Goal: Transaction & Acquisition: Purchase product/service

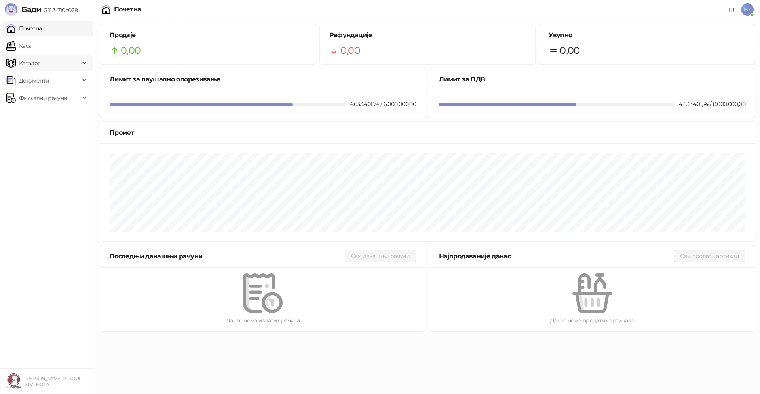
click at [28, 63] on span "Каталог" at bounding box center [29, 63] width 21 height 16
click at [42, 114] on link "Артикли" at bounding box center [27, 116] width 36 height 16
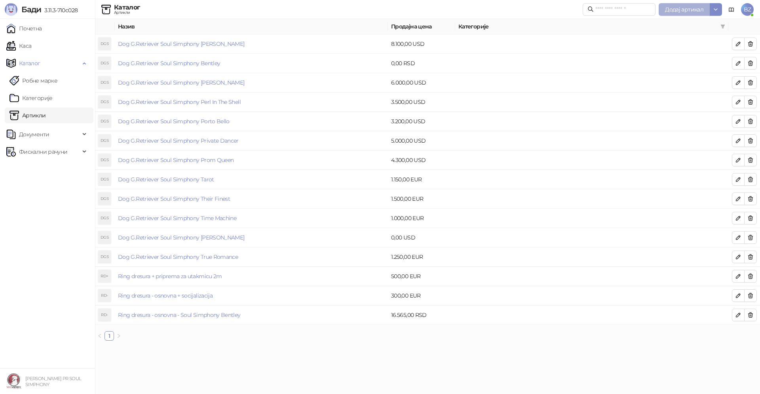
click at [684, 9] on span "Додај артикал" at bounding box center [684, 9] width 38 height 7
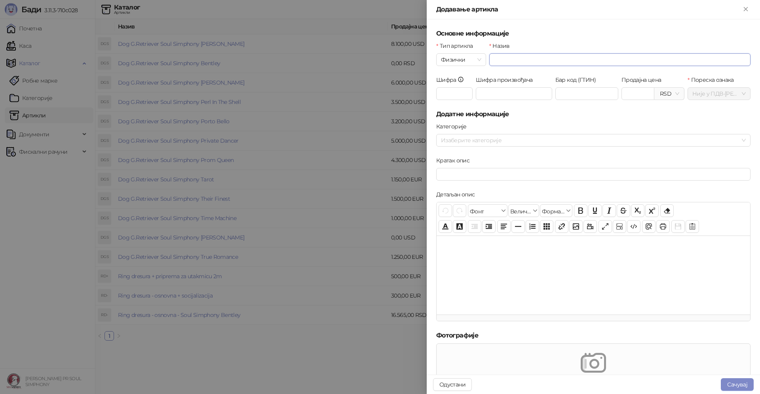
click at [501, 61] on input "Назив" at bounding box center [619, 59] width 261 height 13
click at [671, 94] on span "RSD" at bounding box center [669, 94] width 20 height 12
type input "**********"
click at [673, 110] on div "EUR - Euro" at bounding box center [681, 109] width 52 height 9
click at [631, 95] on input "Продајна цена" at bounding box center [638, 94] width 32 height 12
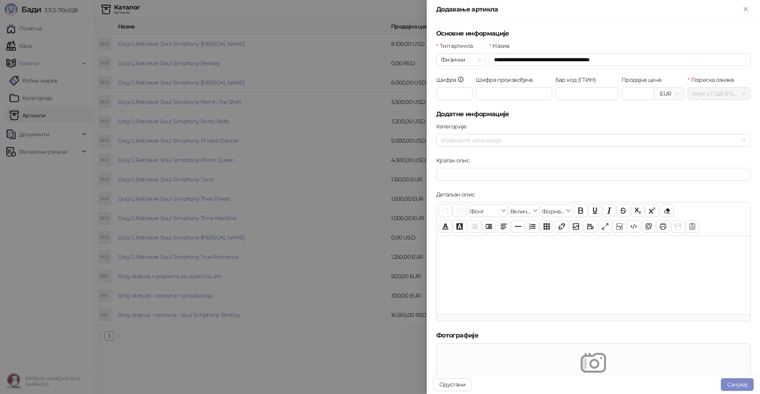
type input "*******"
click at [669, 118] on h5 "Додатне информације" at bounding box center [593, 114] width 314 height 9
click at [741, 387] on button "Сачувај" at bounding box center [736, 385] width 33 height 13
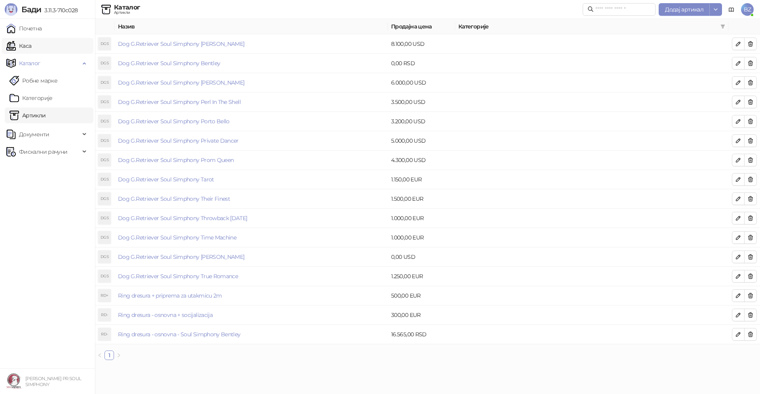
click at [31, 47] on link "Каса" at bounding box center [18, 46] width 25 height 16
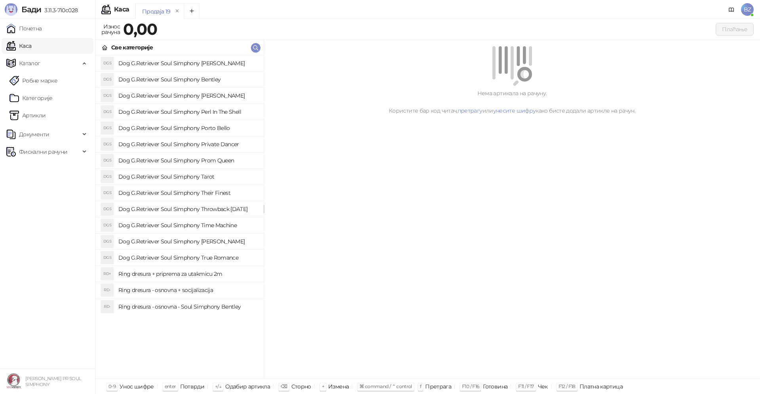
click at [233, 212] on h4 "Dog G.Retriever Soul Simphony Throwback Thursday" at bounding box center [187, 209] width 139 height 13
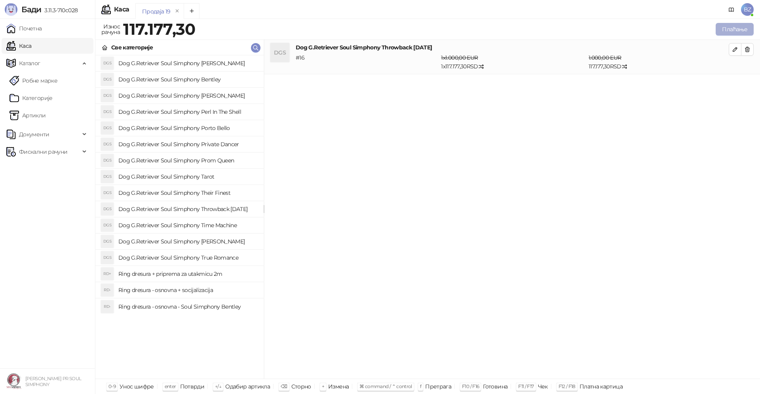
click at [737, 31] on button "Плаћање" at bounding box center [734, 29] width 38 height 13
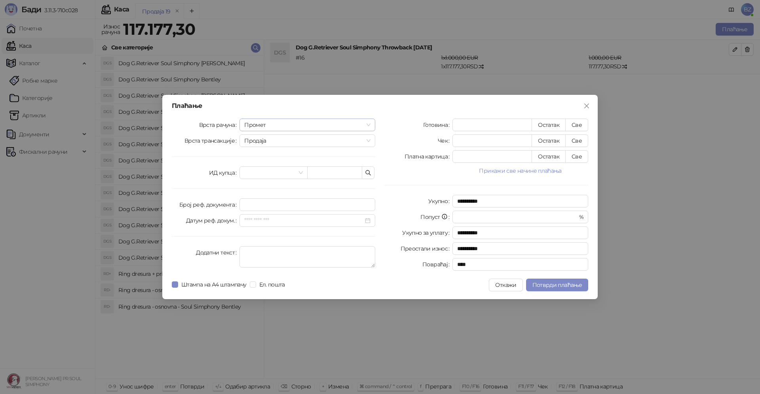
click at [294, 127] on span "Промет" at bounding box center [307, 125] width 126 height 12
click at [266, 178] on div "Аванс" at bounding box center [307, 178] width 123 height 9
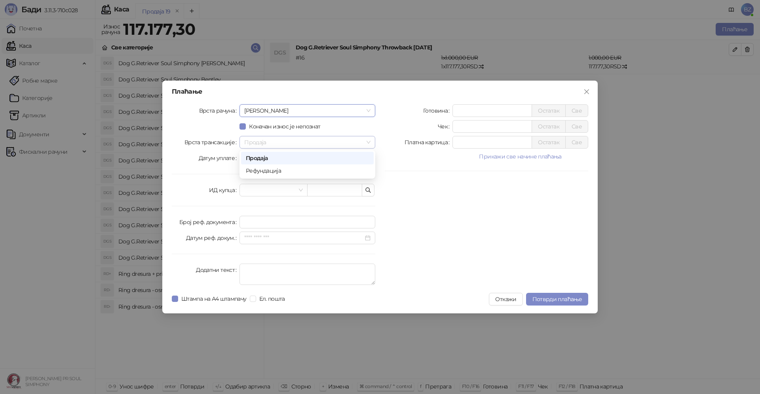
click at [263, 146] on span "Продаја" at bounding box center [307, 142] width 126 height 12
click at [370, 157] on div at bounding box center [307, 158] width 126 height 9
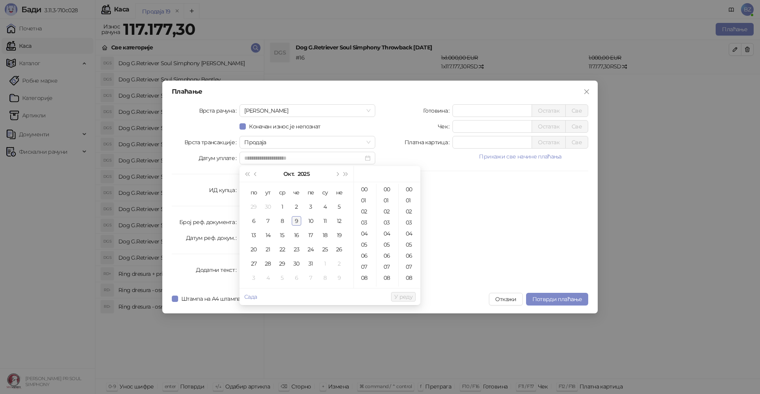
click at [293, 220] on div "9" at bounding box center [296, 220] width 9 height 9
click at [366, 248] on div "21" at bounding box center [364, 246] width 19 height 11
click at [387, 251] on div "09" at bounding box center [387, 249] width 19 height 11
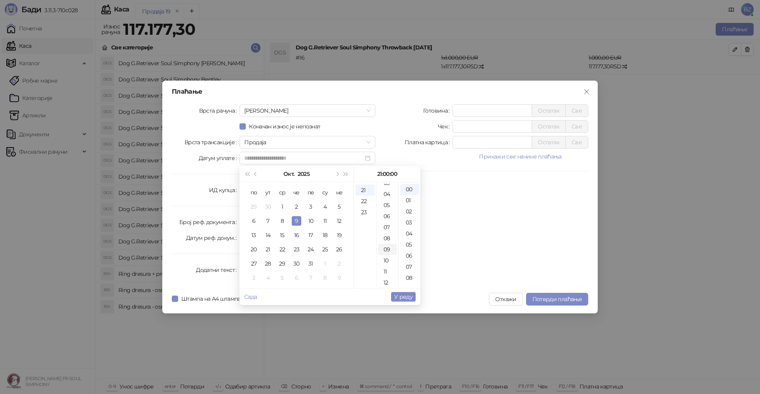
scroll to position [99, 0]
type input "**********"
click at [406, 298] on span "У реду" at bounding box center [403, 297] width 18 height 7
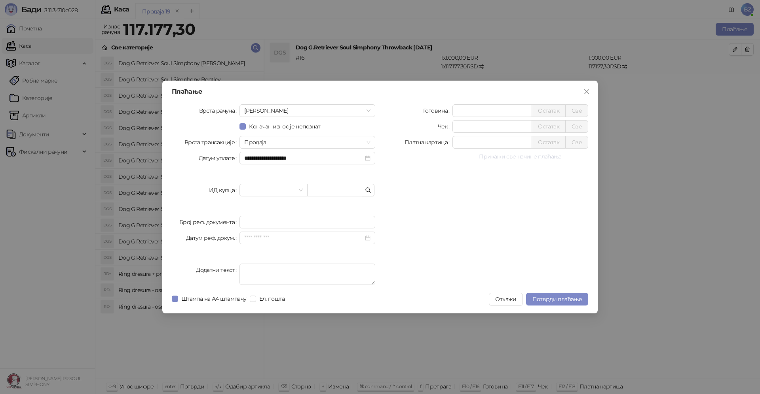
click at [493, 159] on button "Прикажи све начине плаћања" at bounding box center [520, 156] width 136 height 9
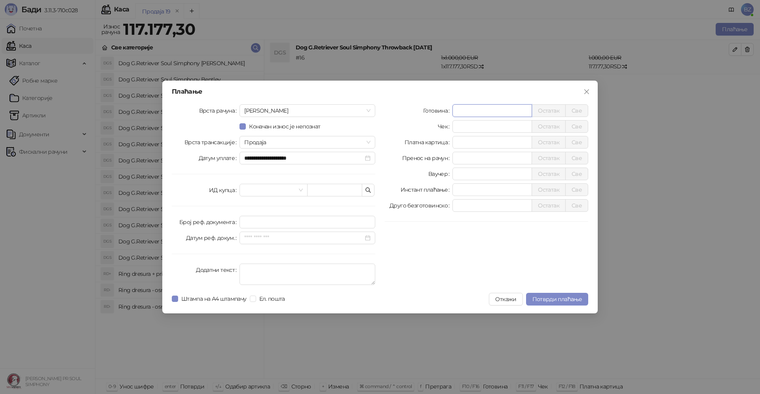
click at [464, 114] on input "*" at bounding box center [492, 111] width 79 height 12
type input "********"
click at [568, 300] on span "Потврди плаћање" at bounding box center [556, 299] width 49 height 7
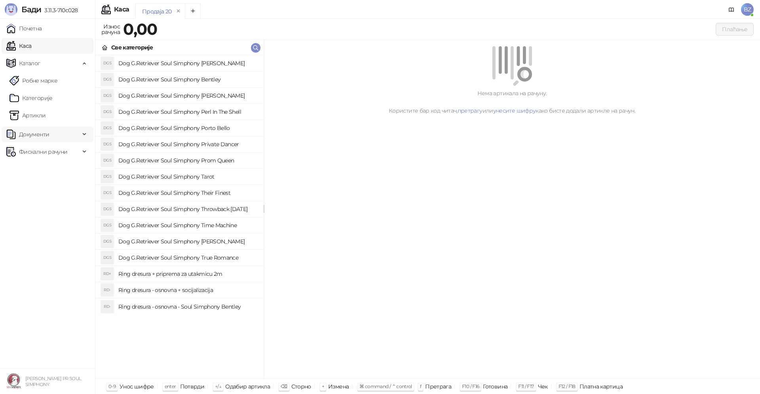
click at [35, 133] on span "Документи" at bounding box center [34, 135] width 30 height 16
click at [40, 151] on link "КПО књига" at bounding box center [31, 152] width 44 height 16
